Goal: Information Seeking & Learning: Learn about a topic

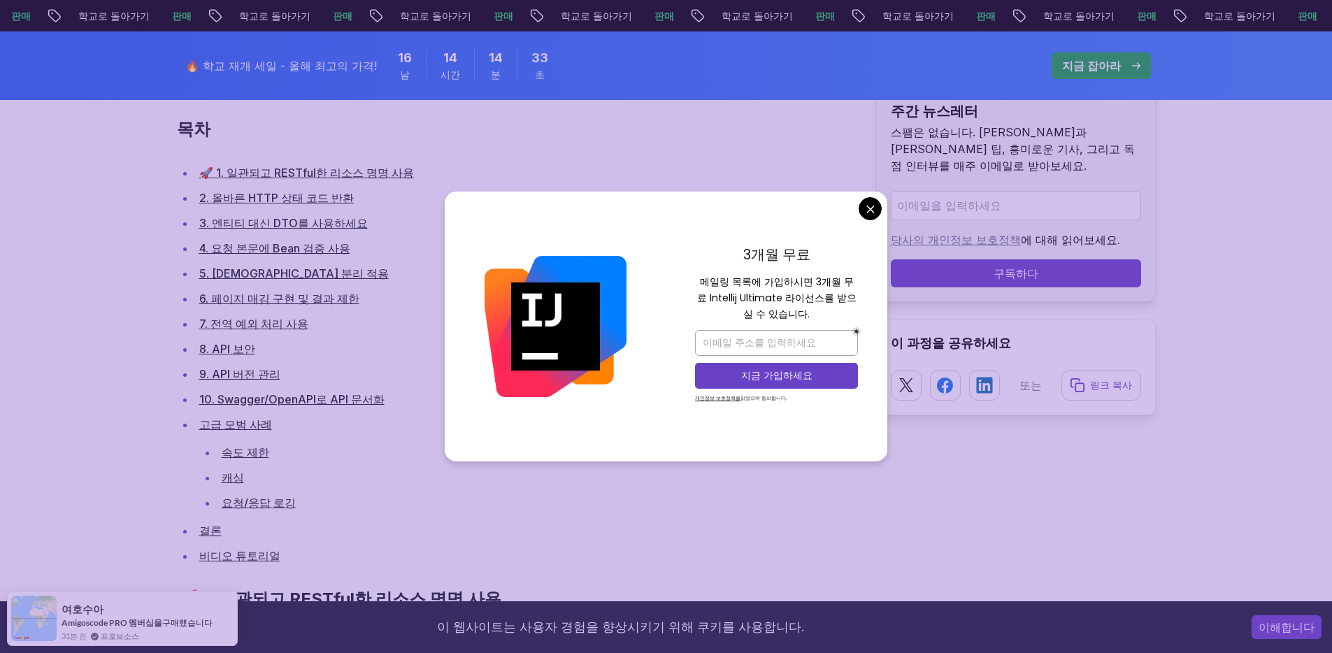
scroll to position [907, 0]
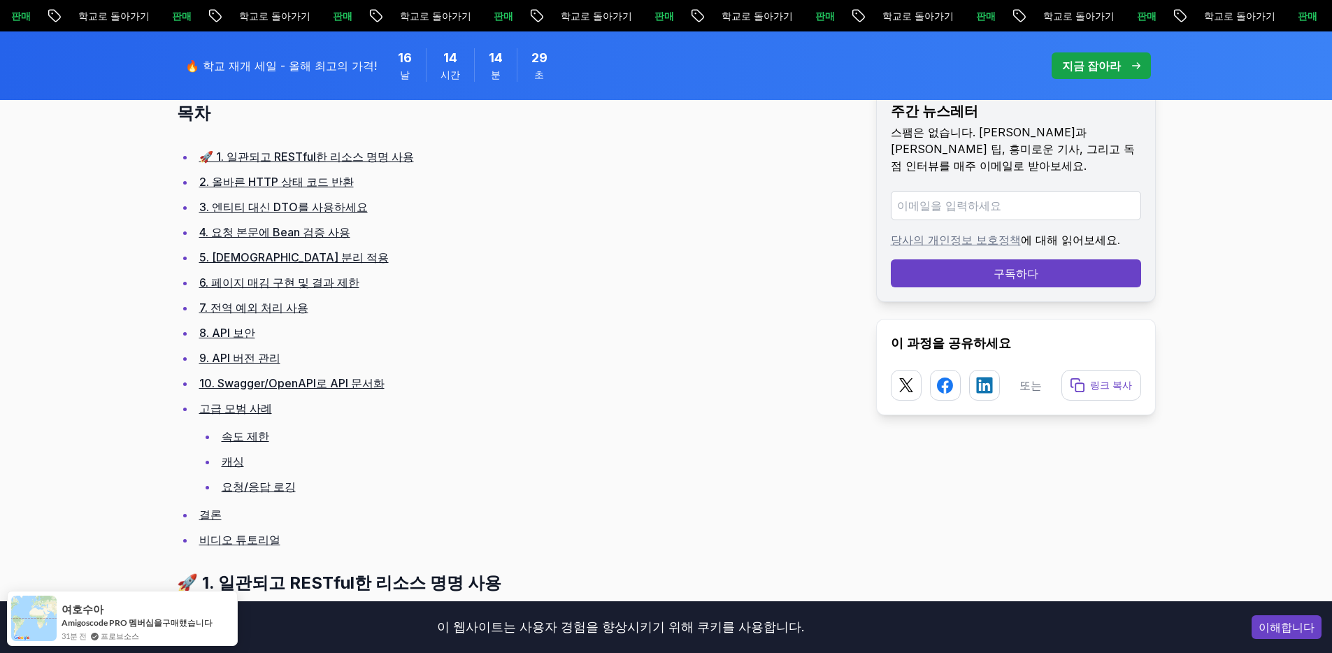
scroll to position [924, 0]
click at [236, 427] on font "속도 제한" at bounding box center [246, 434] width 48 height 14
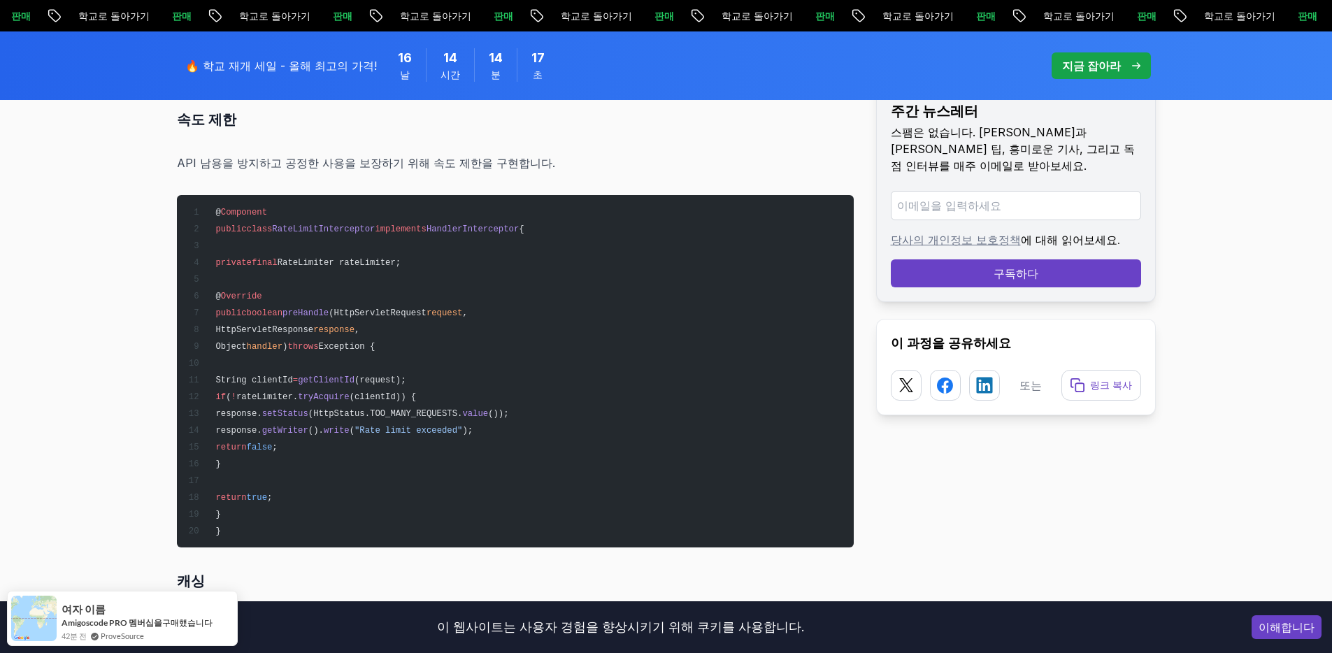
scroll to position [16759, 0]
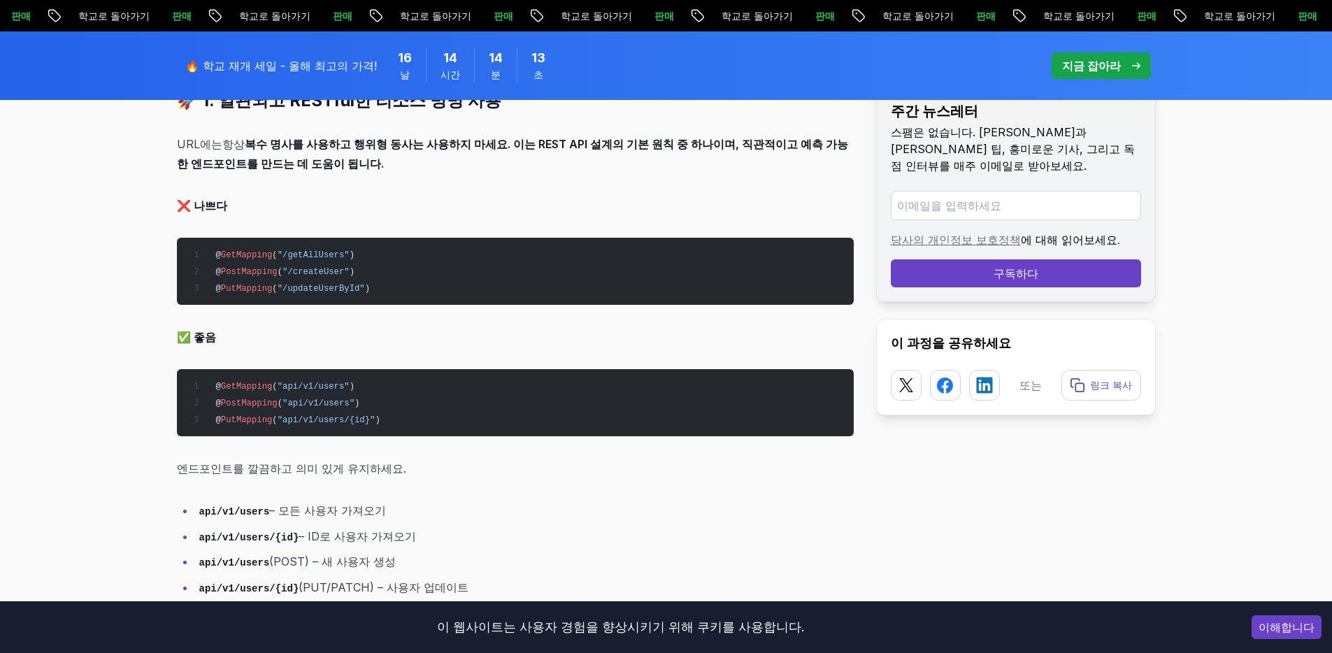
scroll to position [924, 0]
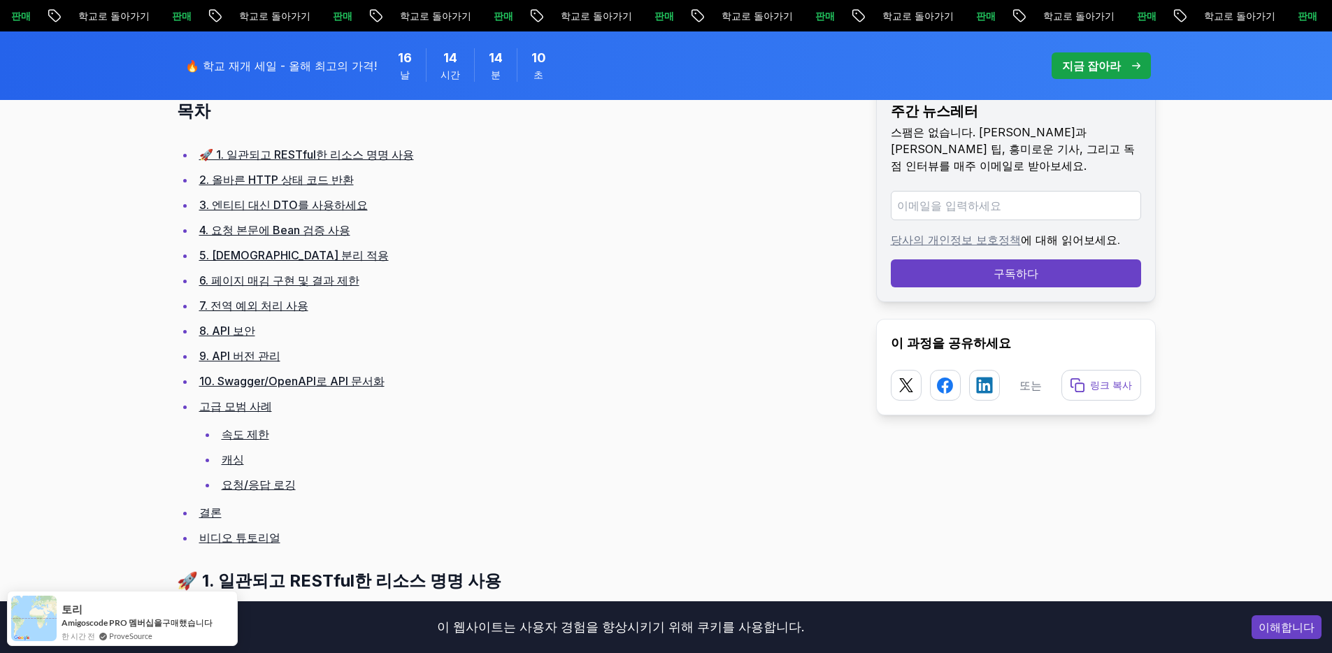
click at [260, 298] on font "7. 전역 예외 처리 사용" at bounding box center [253, 305] width 109 height 14
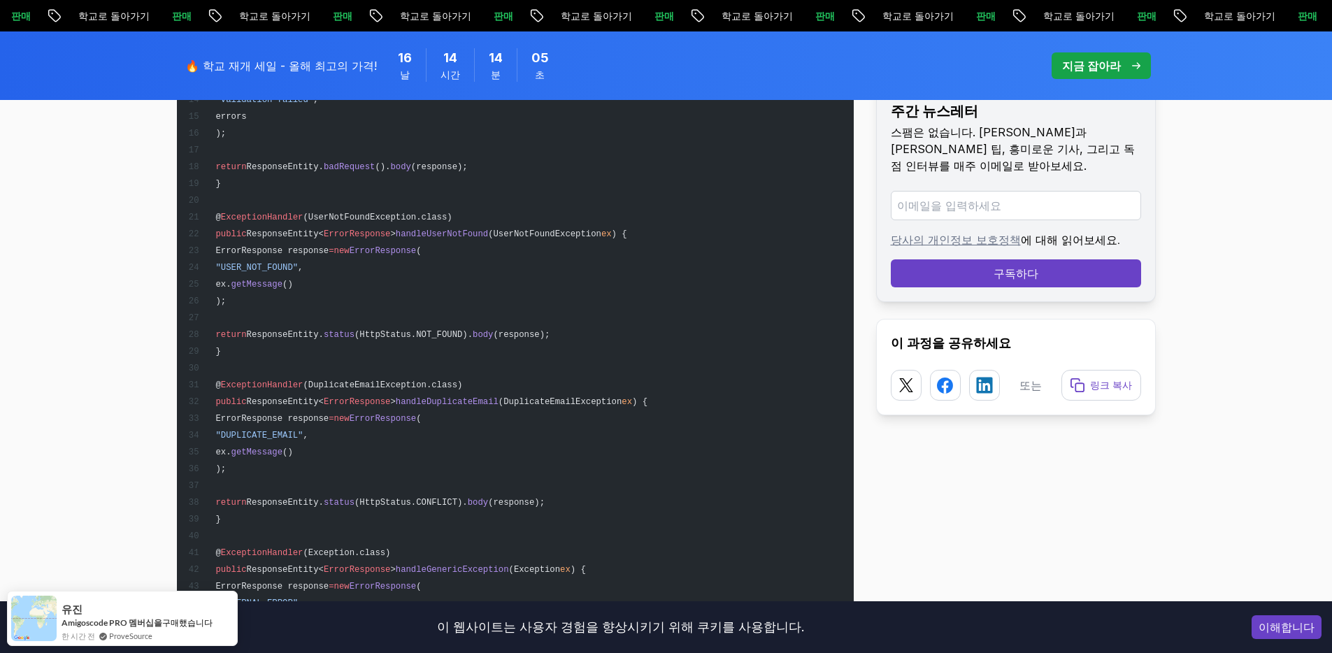
scroll to position [10418, 0]
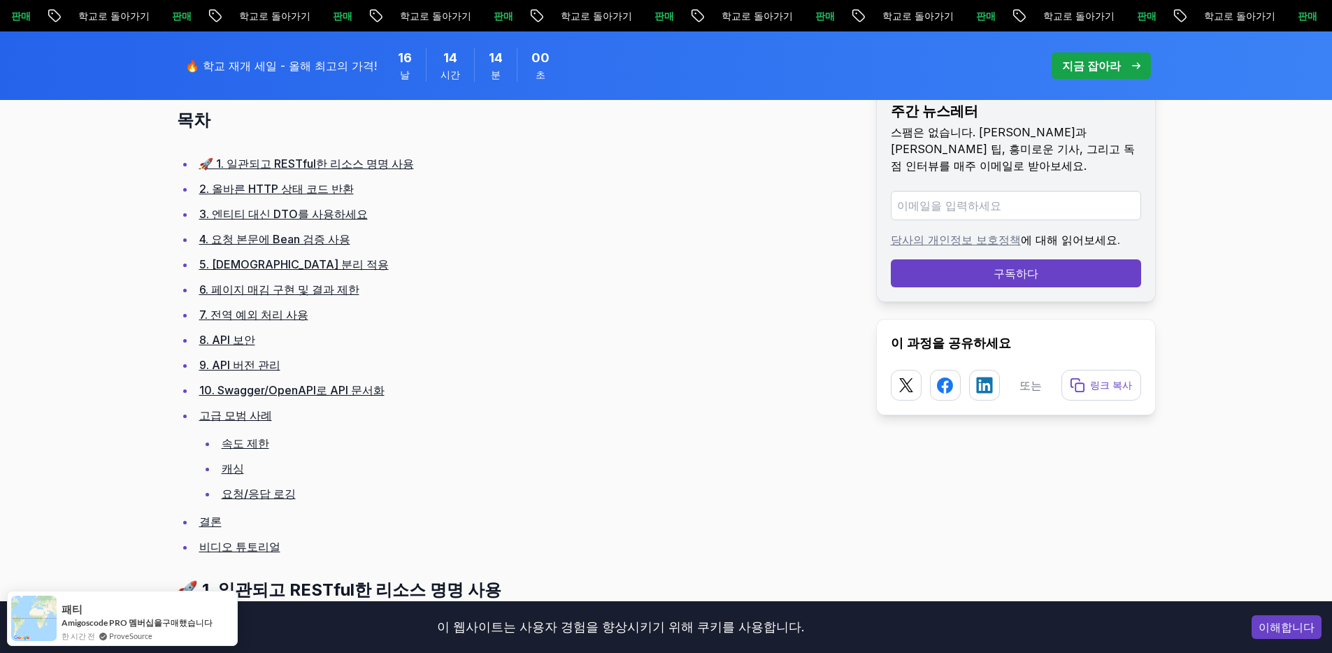
click at [253, 232] on font "4. 요청 본문에 Bean 검증 사용" at bounding box center [274, 239] width 151 height 14
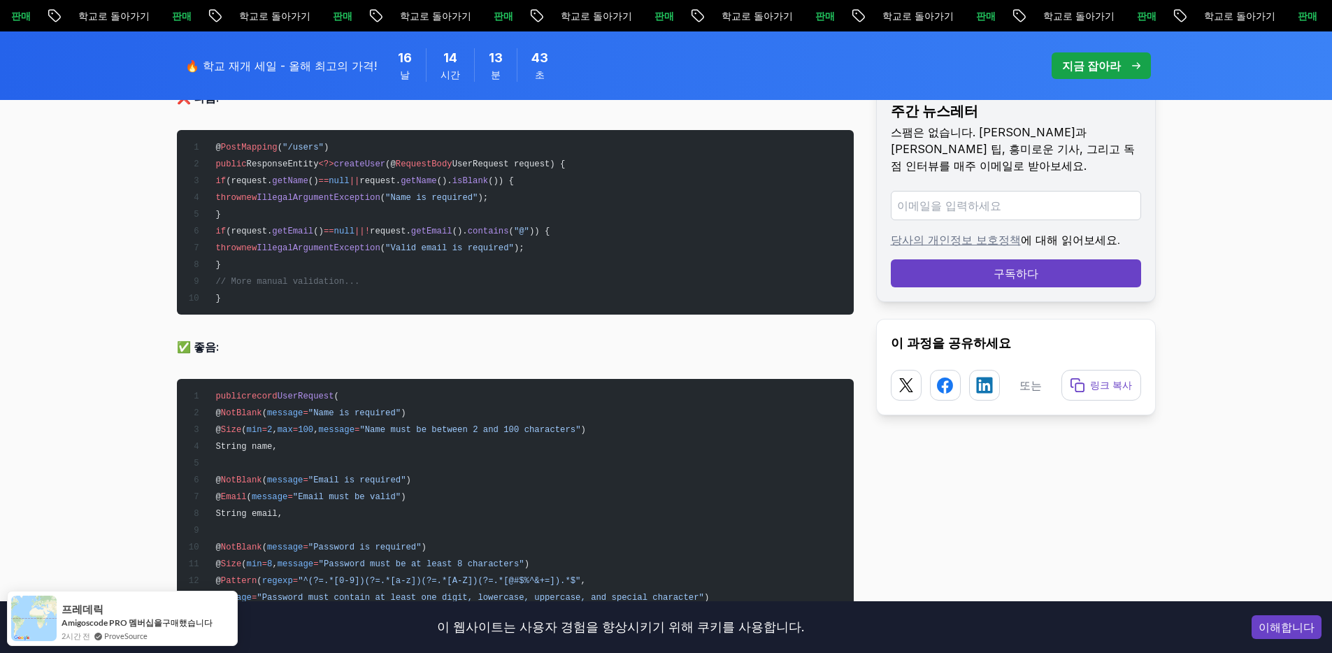
scroll to position [5002, 0]
